Goal: Task Accomplishment & Management: Use online tool/utility

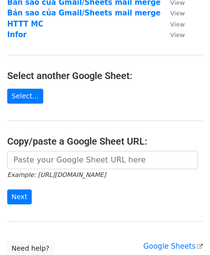
scroll to position [96, 0]
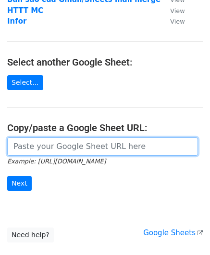
click at [49, 151] on input "url" at bounding box center [102, 146] width 191 height 18
paste input "[URL][DOMAIN_NAME]"
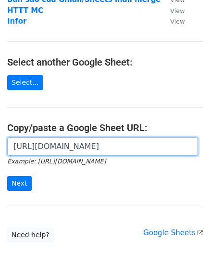
scroll to position [0, 212]
type input "[URL][DOMAIN_NAME]"
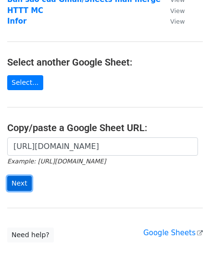
scroll to position [0, 0]
click at [13, 179] on input "Next" at bounding box center [19, 183] width 25 height 15
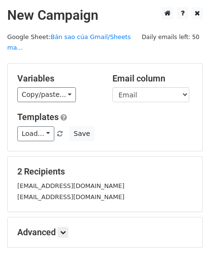
scroll to position [90, 0]
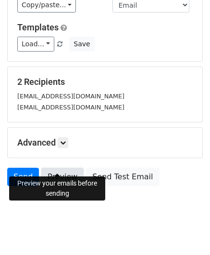
click at [64, 168] on link "Preview" at bounding box center [62, 177] width 42 height 18
click at [49, 168] on link "Preview" at bounding box center [62, 177] width 42 height 18
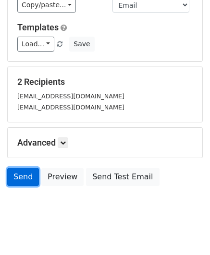
click at [21, 168] on link "Send" at bounding box center [23, 177] width 32 height 18
